Goal: Find specific page/section: Find specific page/section

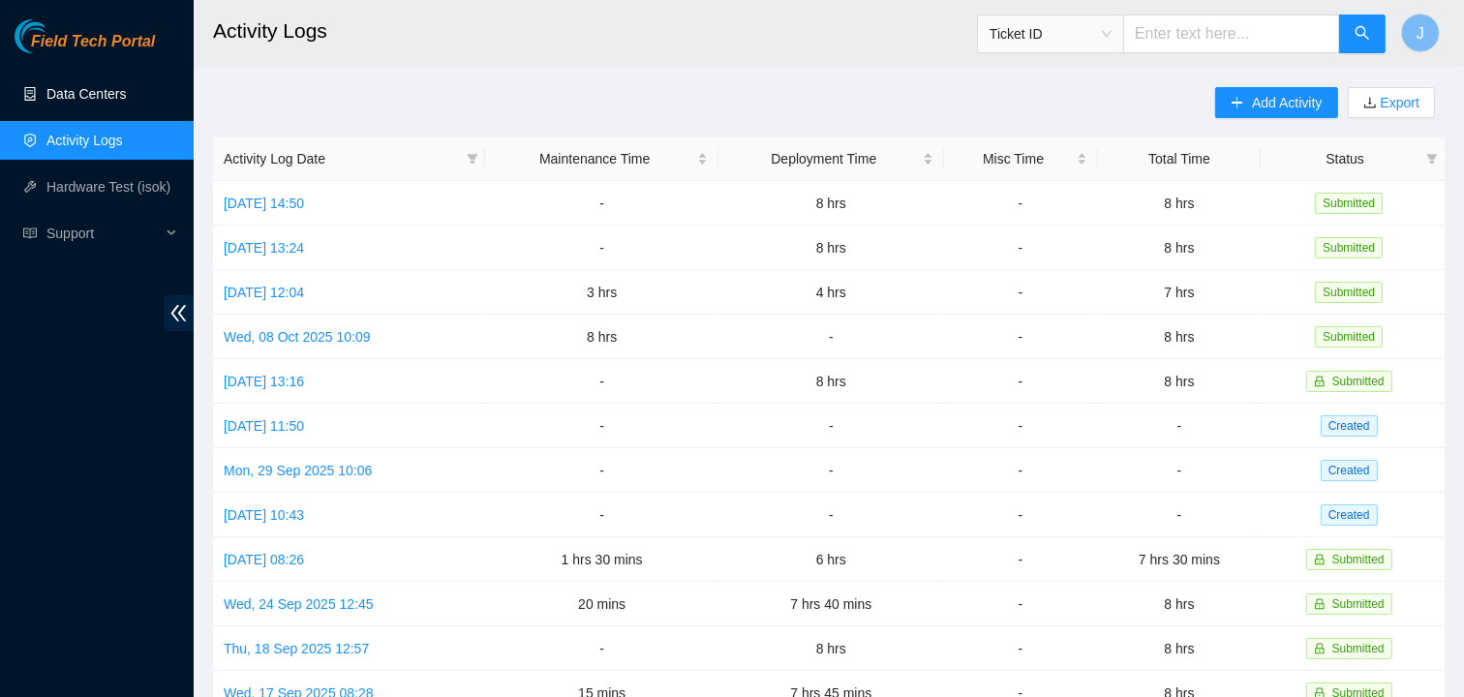
click at [95, 95] on link "Data Centers" at bounding box center [85, 93] width 79 height 15
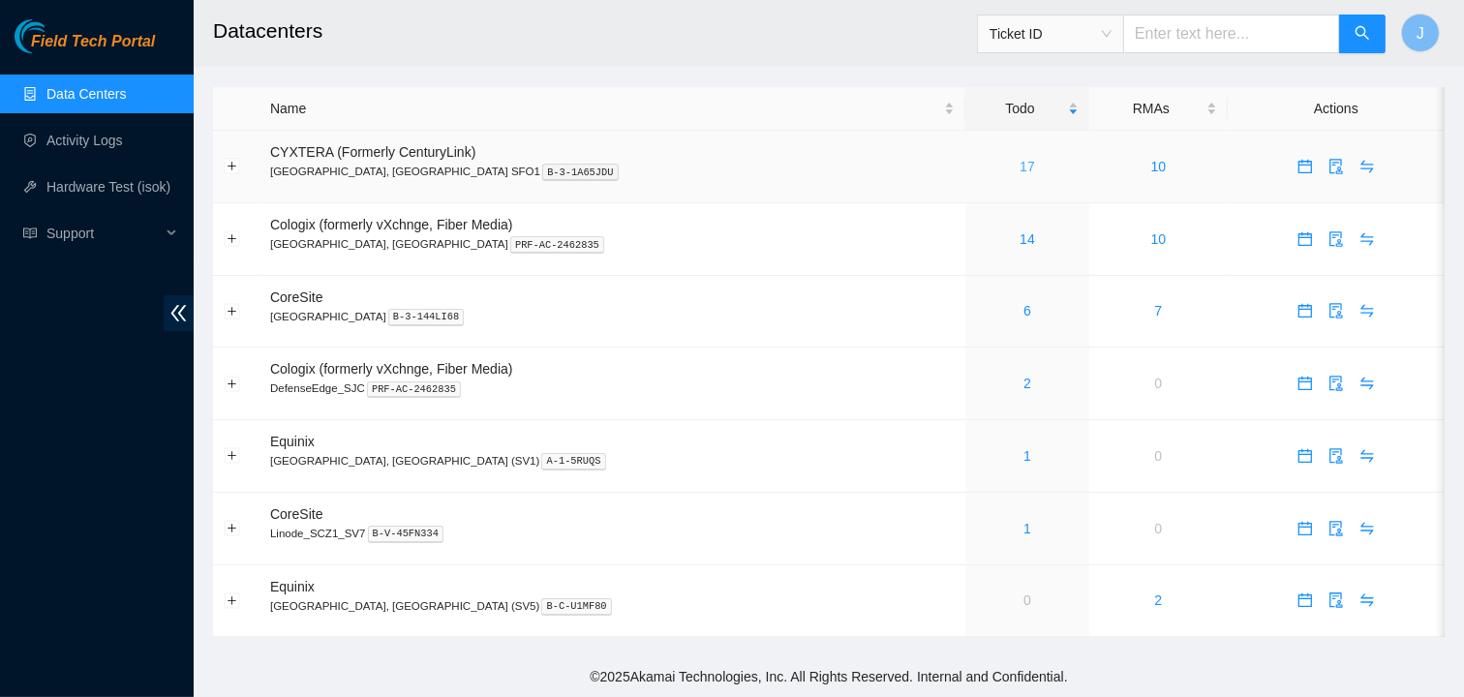
click at [1019, 162] on link "17" at bounding box center [1026, 166] width 15 height 15
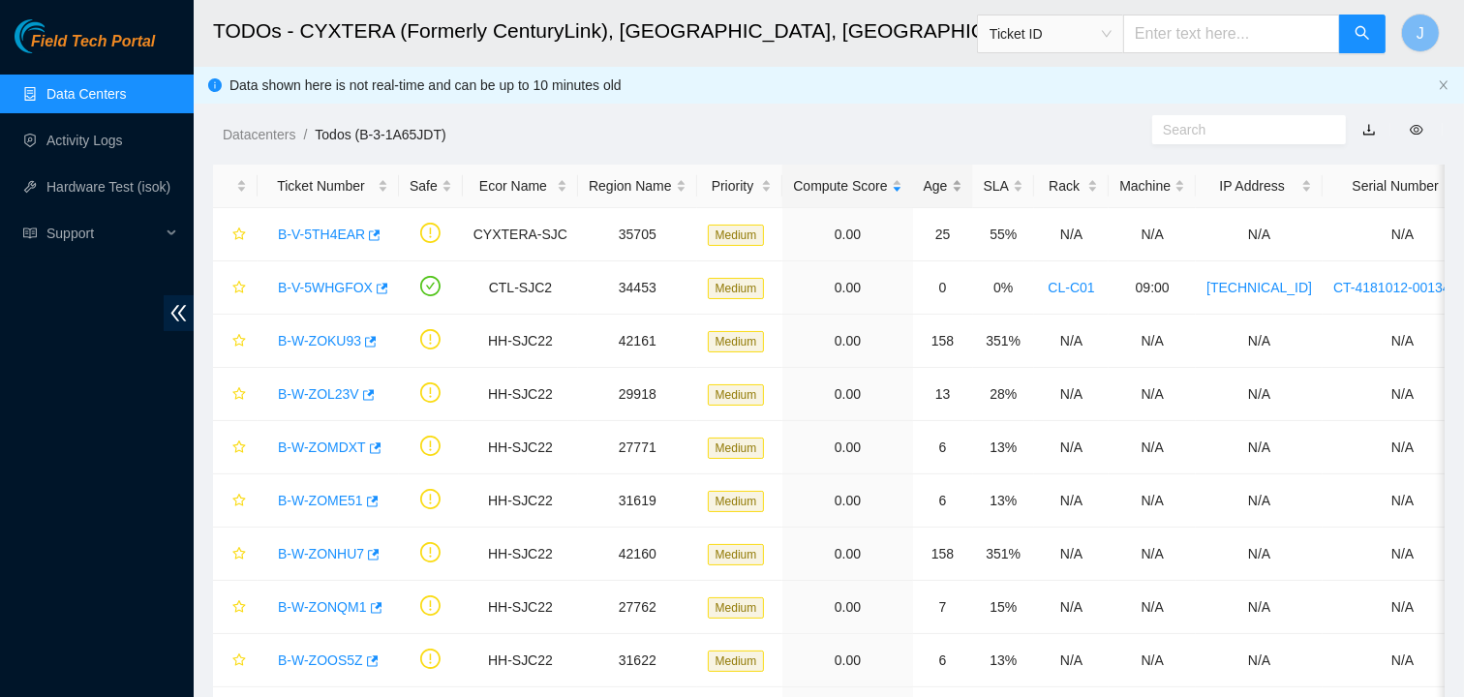
click at [948, 184] on div "Age" at bounding box center [942, 185] width 39 height 21
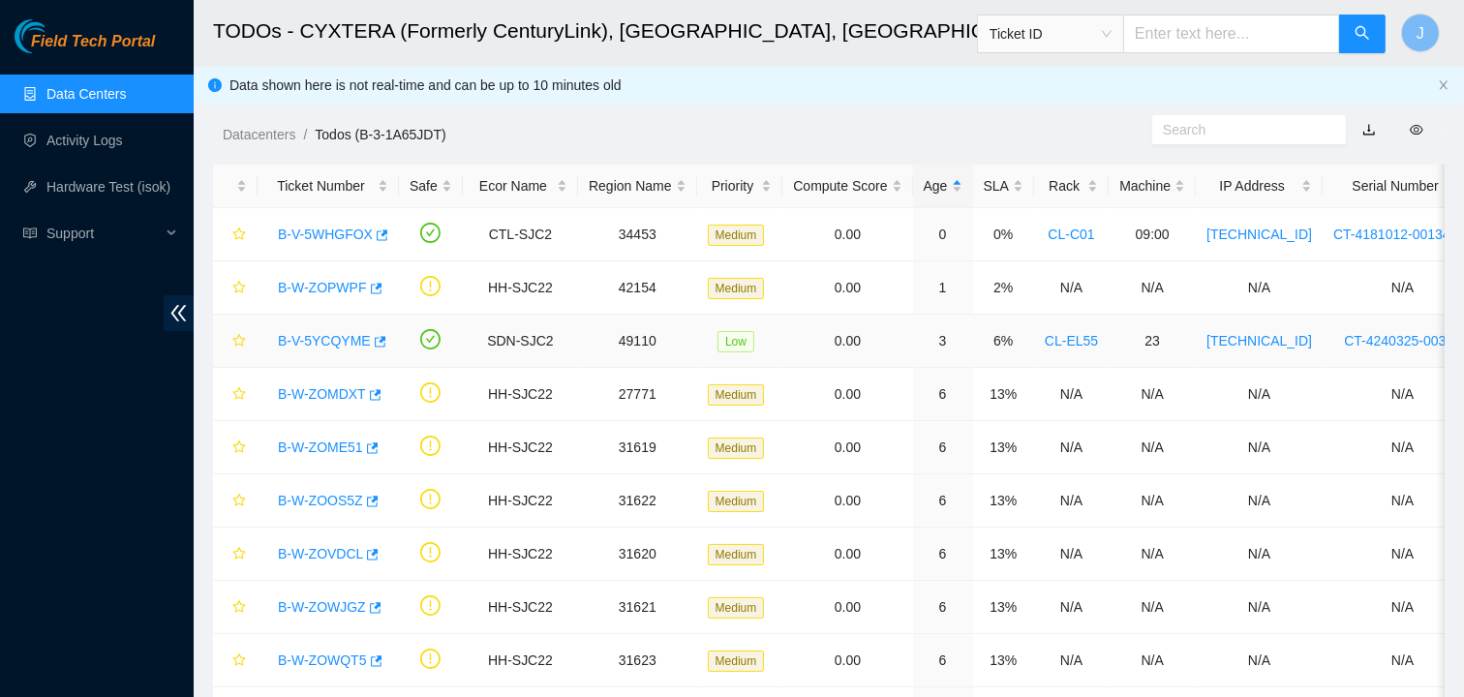
click at [315, 345] on link "B-V-5YCQYME" at bounding box center [324, 340] width 93 height 15
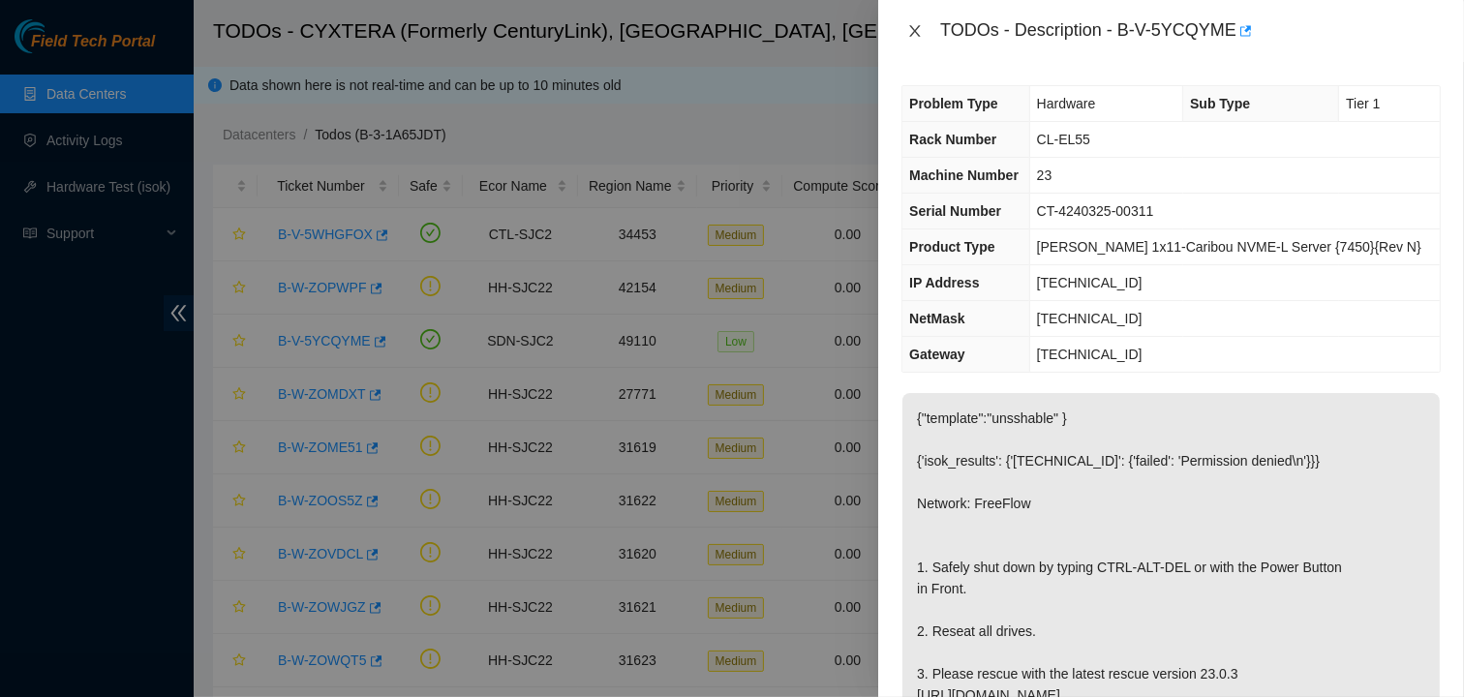
click at [908, 39] on button "Close" at bounding box center [914, 31] width 27 height 18
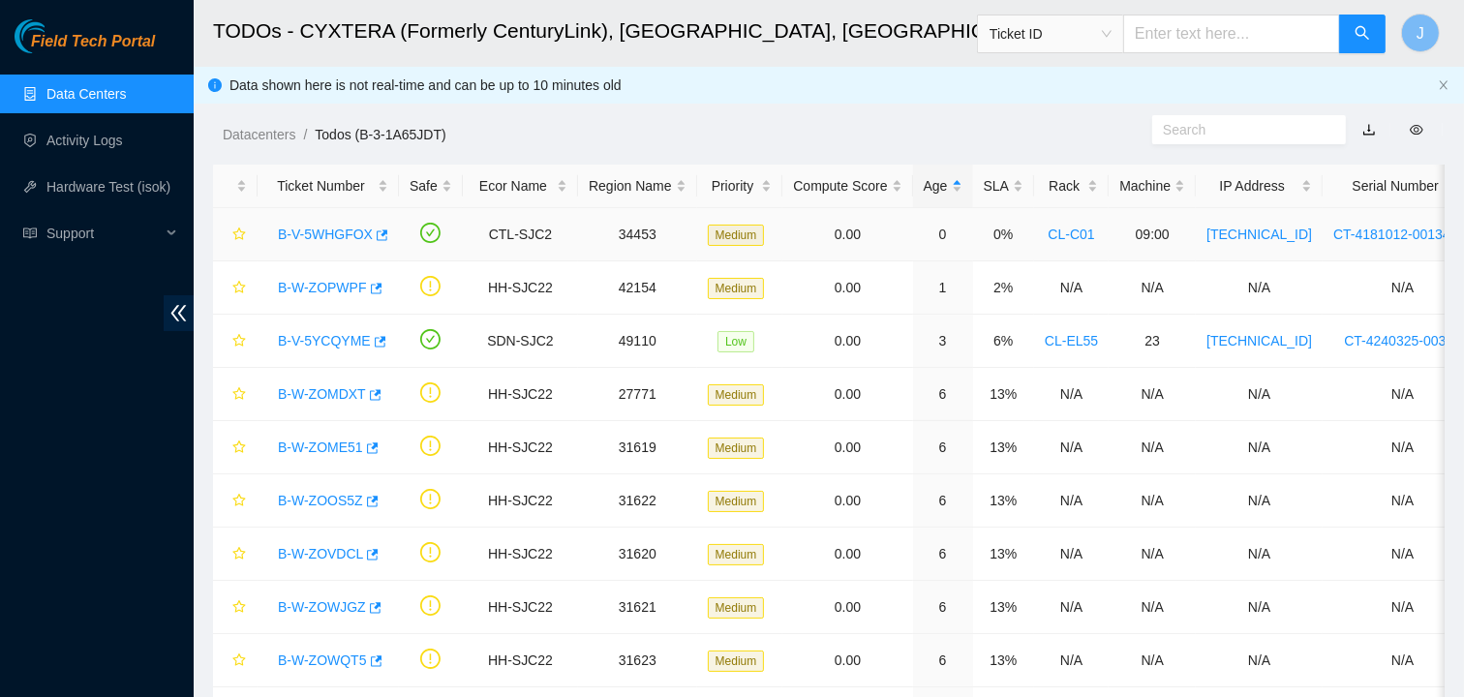
click at [325, 233] on link "B-V-5WHGFOX" at bounding box center [325, 234] width 95 height 15
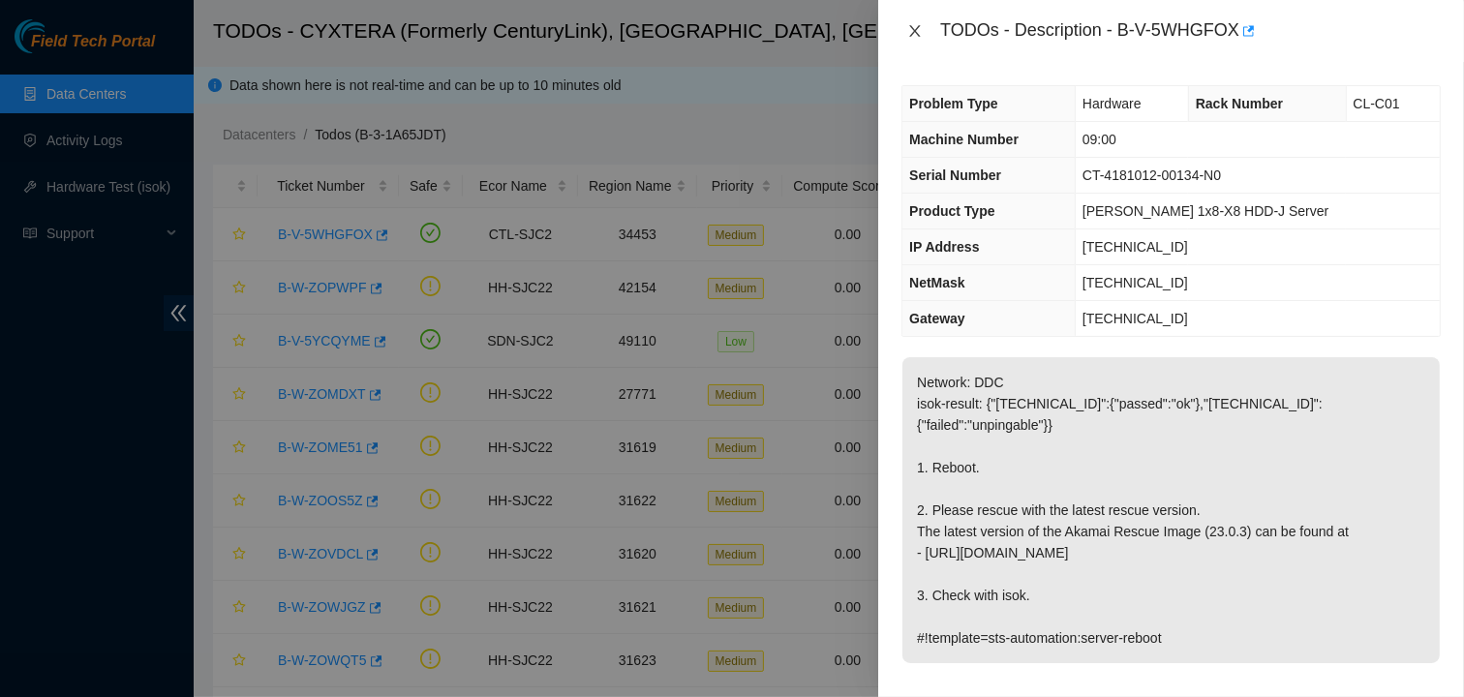
click at [916, 26] on icon "close" at bounding box center [914, 30] width 15 height 15
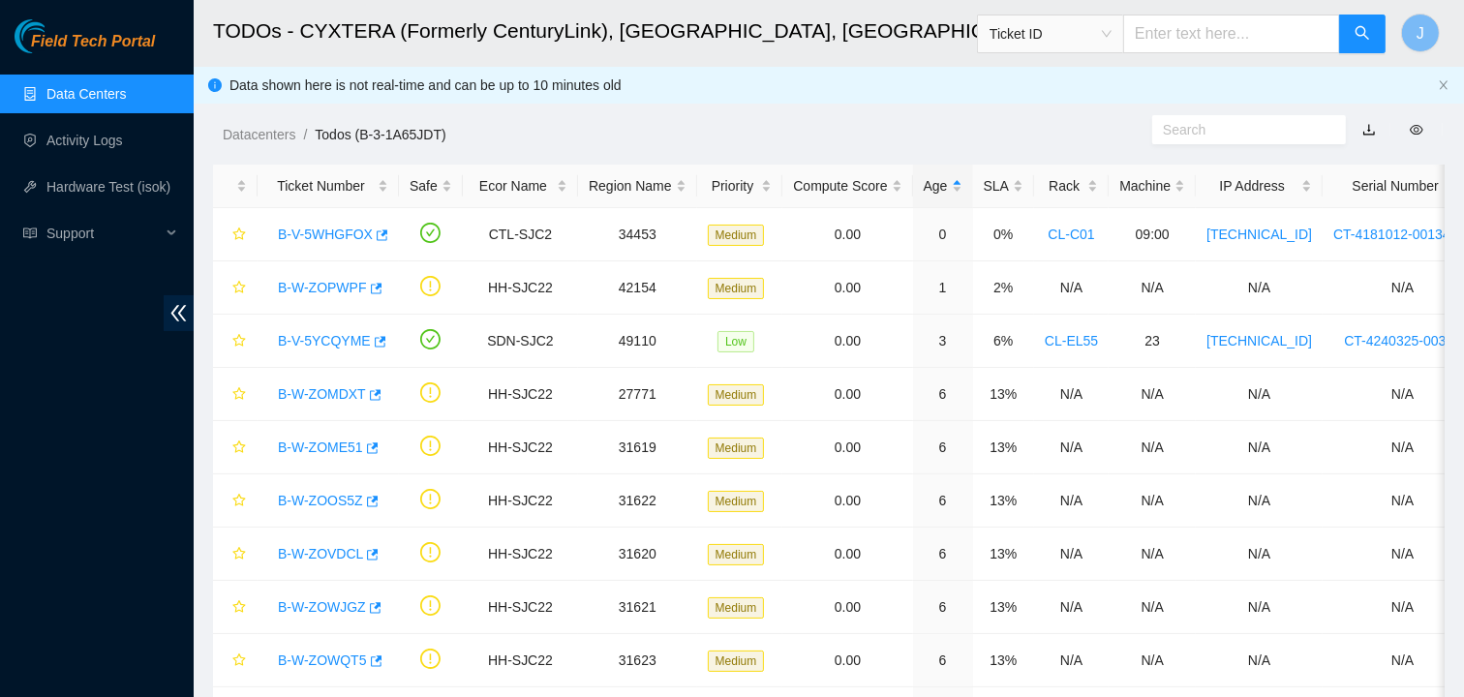
click at [77, 99] on link "Data Centers" at bounding box center [85, 93] width 79 height 15
